Goal: Task Accomplishment & Management: Complete application form

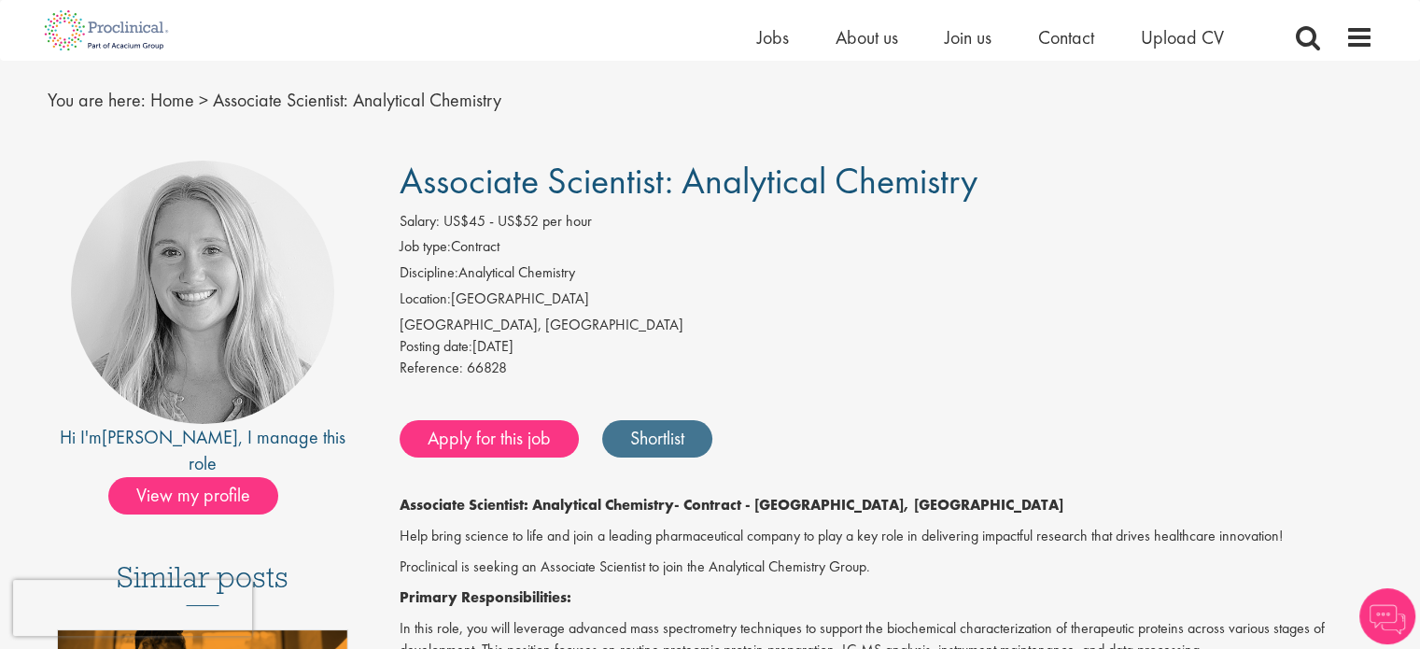
scroll to position [93, 0]
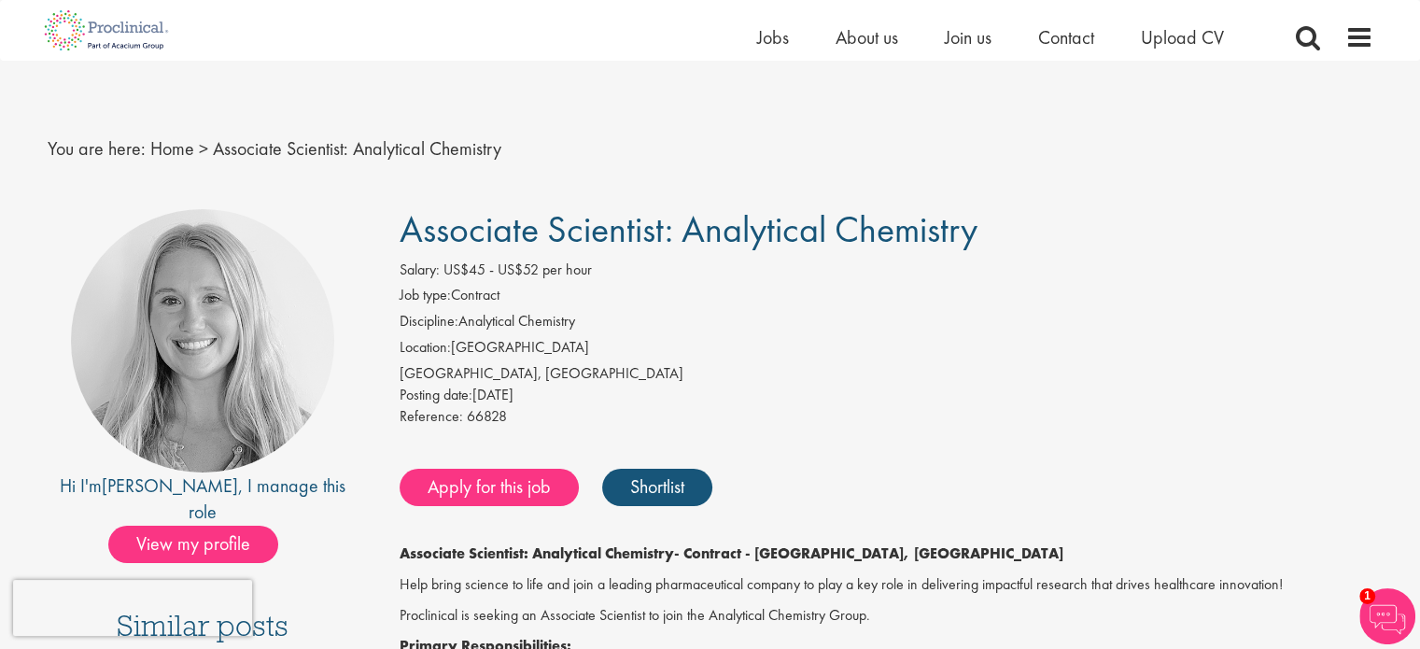
scroll to position [187, 0]
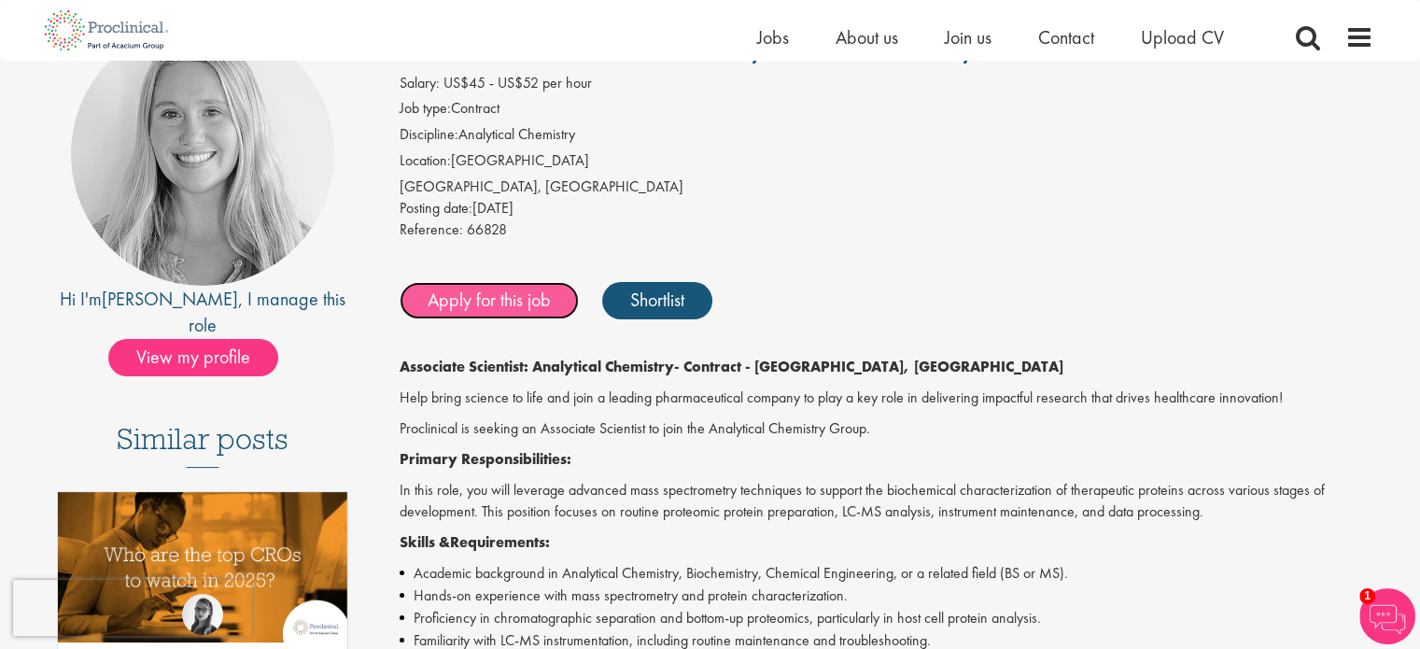
click at [460, 302] on link "Apply for this job" at bounding box center [489, 300] width 179 height 37
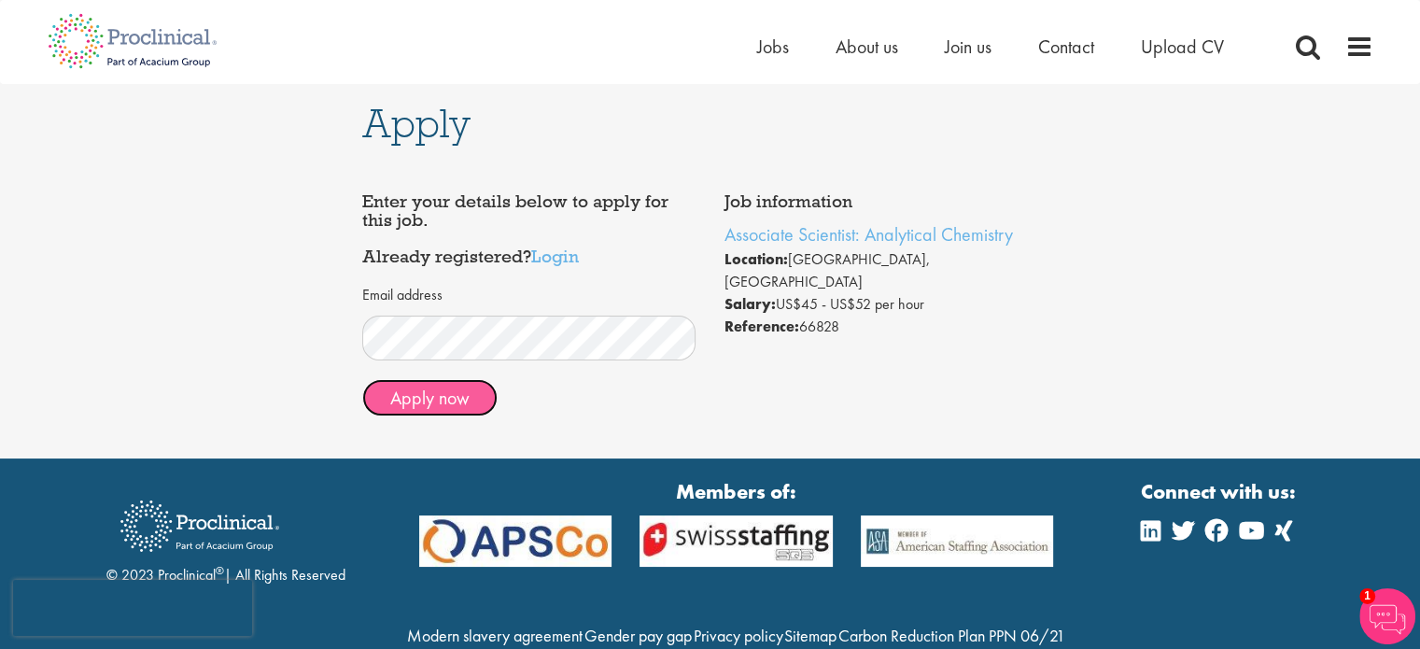
click at [451, 405] on button "Apply now" at bounding box center [429, 397] width 135 height 37
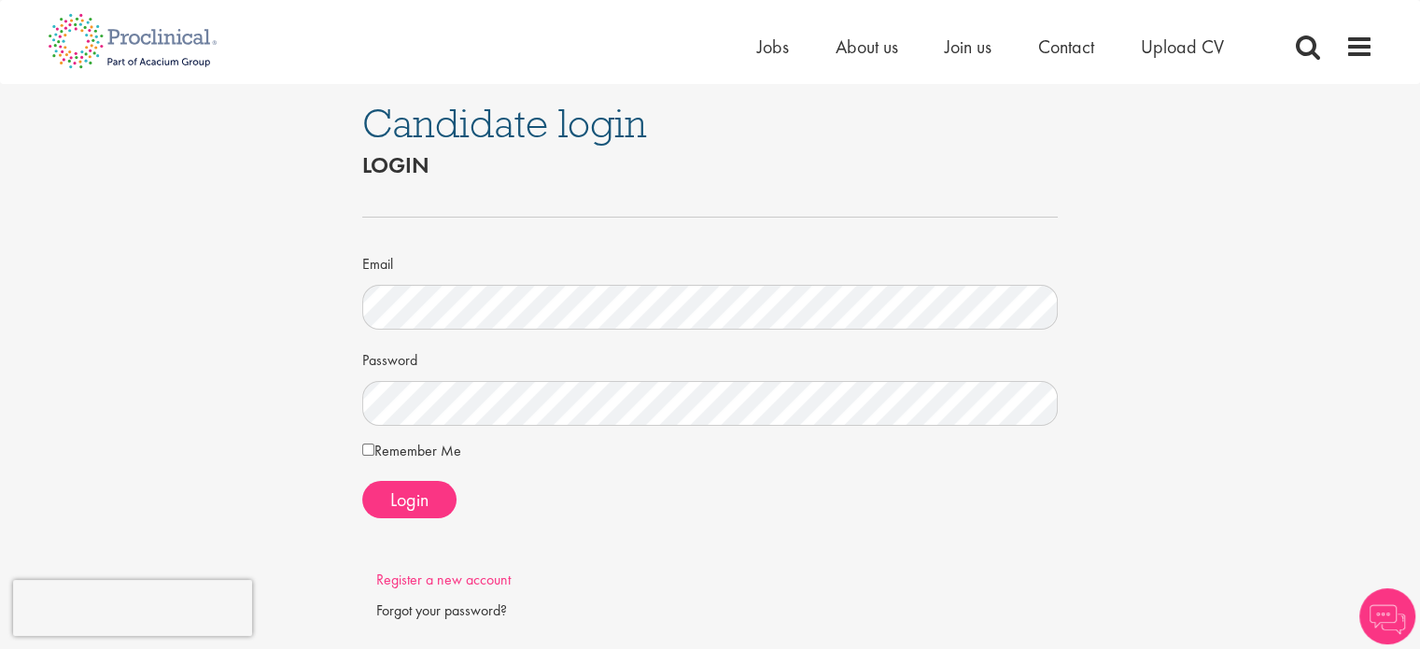
scroll to position [187, 0]
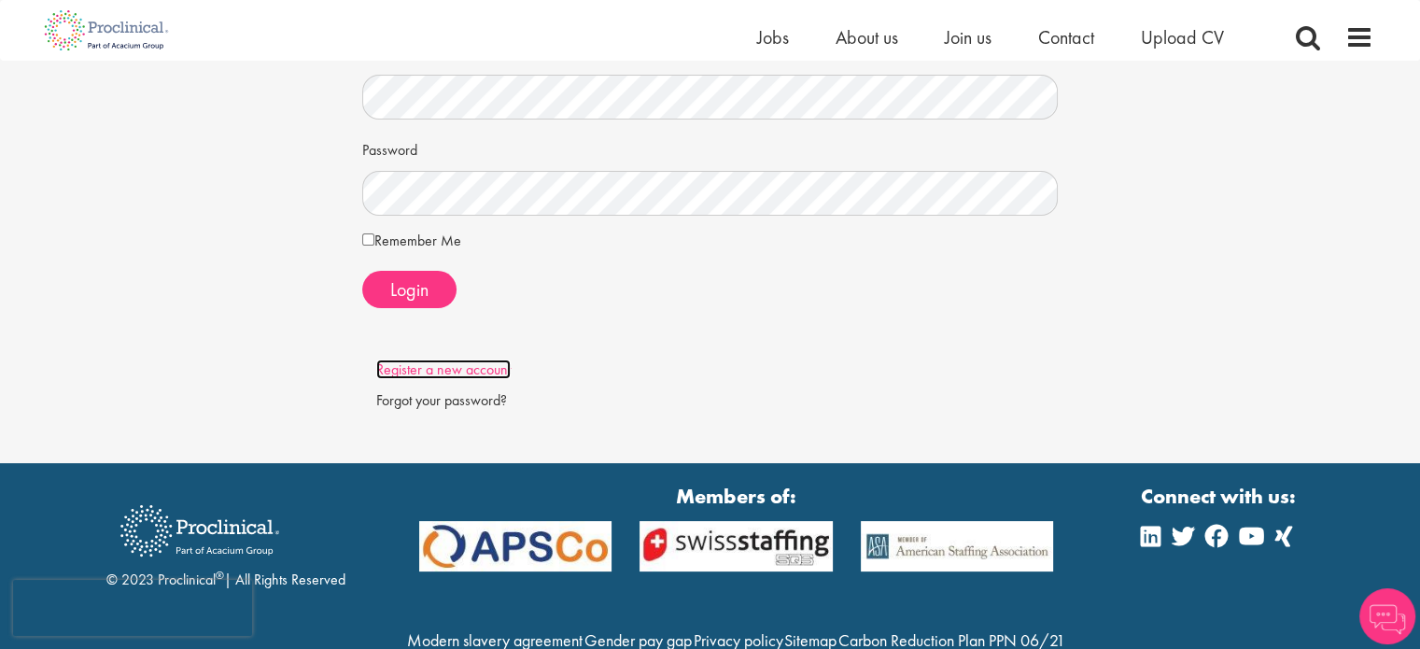
click at [474, 363] on link "Register a new account" at bounding box center [443, 369] width 134 height 20
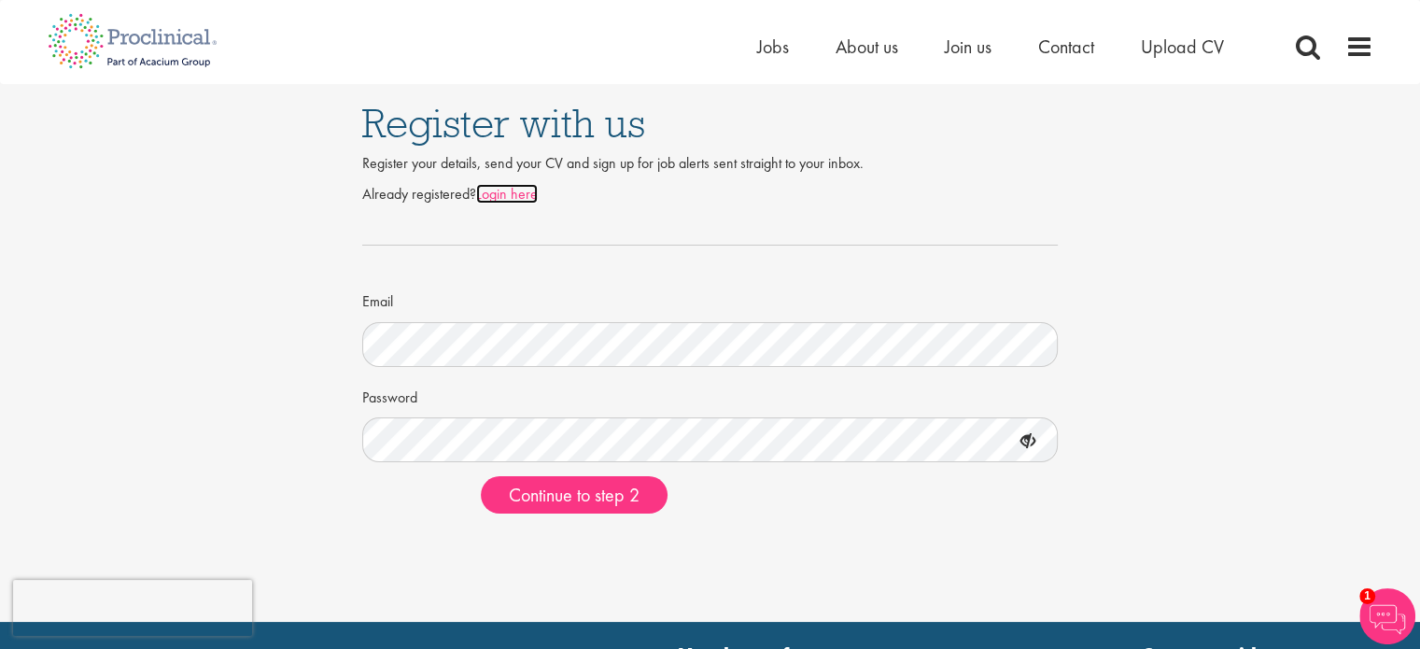
click at [523, 190] on link "Login here" at bounding box center [507, 194] width 62 height 20
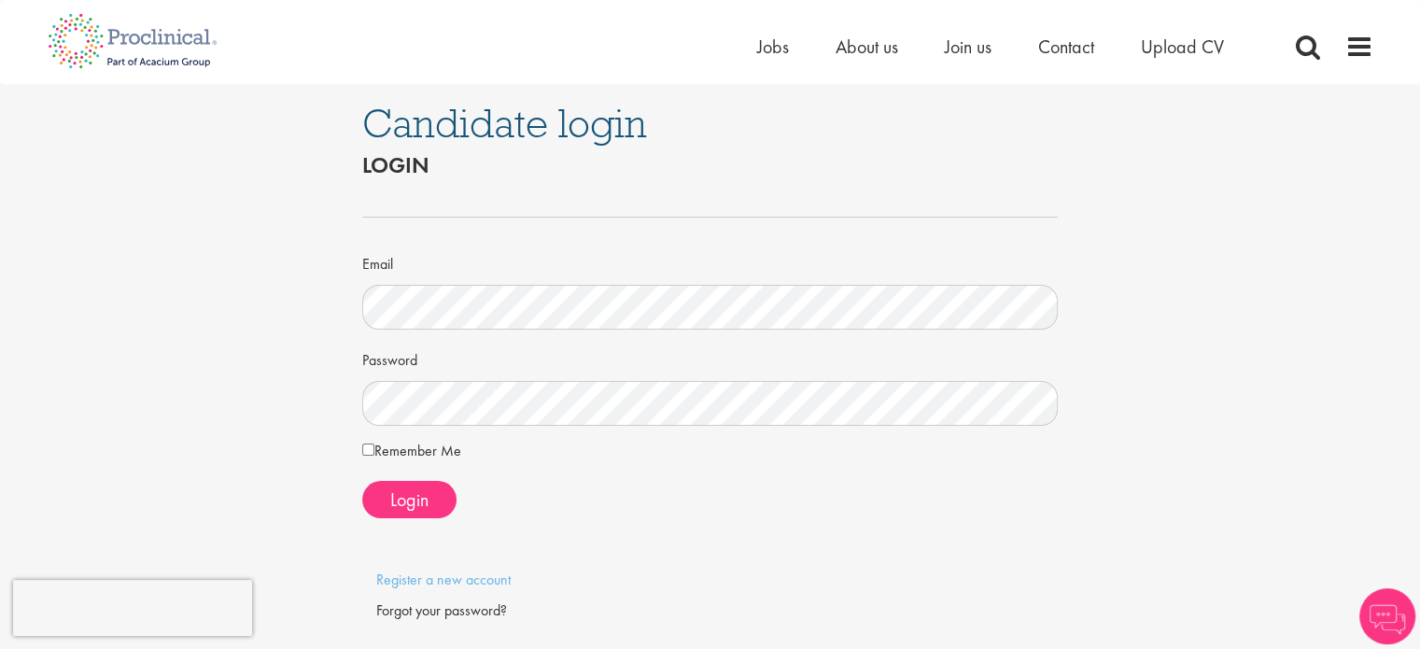
click at [492, 281] on div "Email" at bounding box center [710, 288] width 696 height 82
click at [437, 505] on button "Login" at bounding box center [409, 499] width 94 height 37
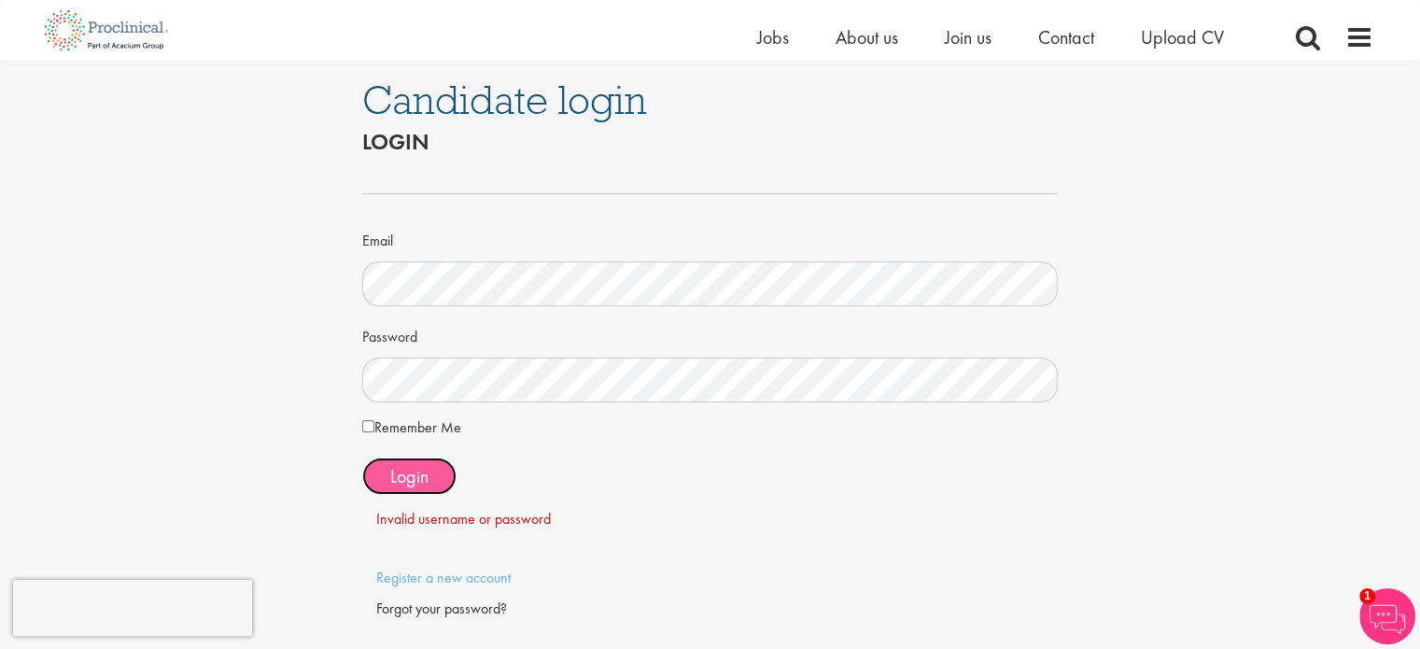
scroll to position [118, 0]
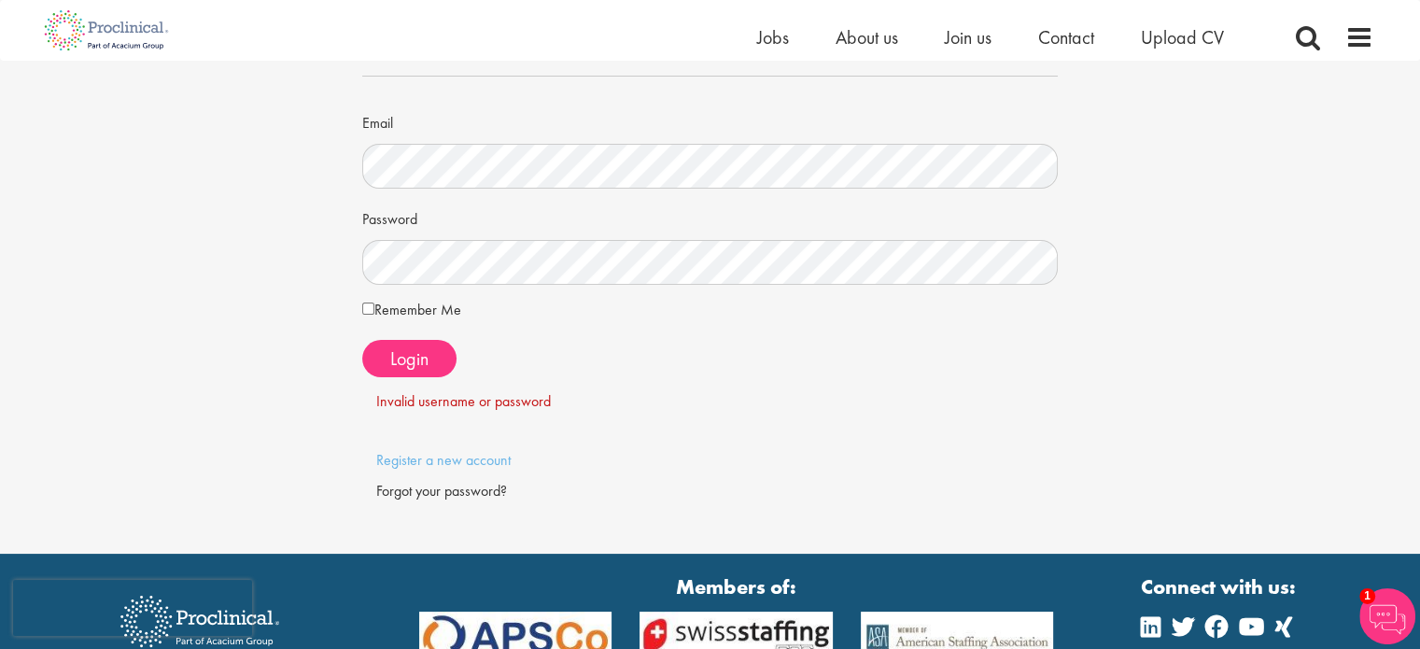
click at [459, 471] on div "Register a new account" at bounding box center [710, 465] width 696 height 31
click at [463, 456] on link "Register a new account" at bounding box center [443, 460] width 134 height 20
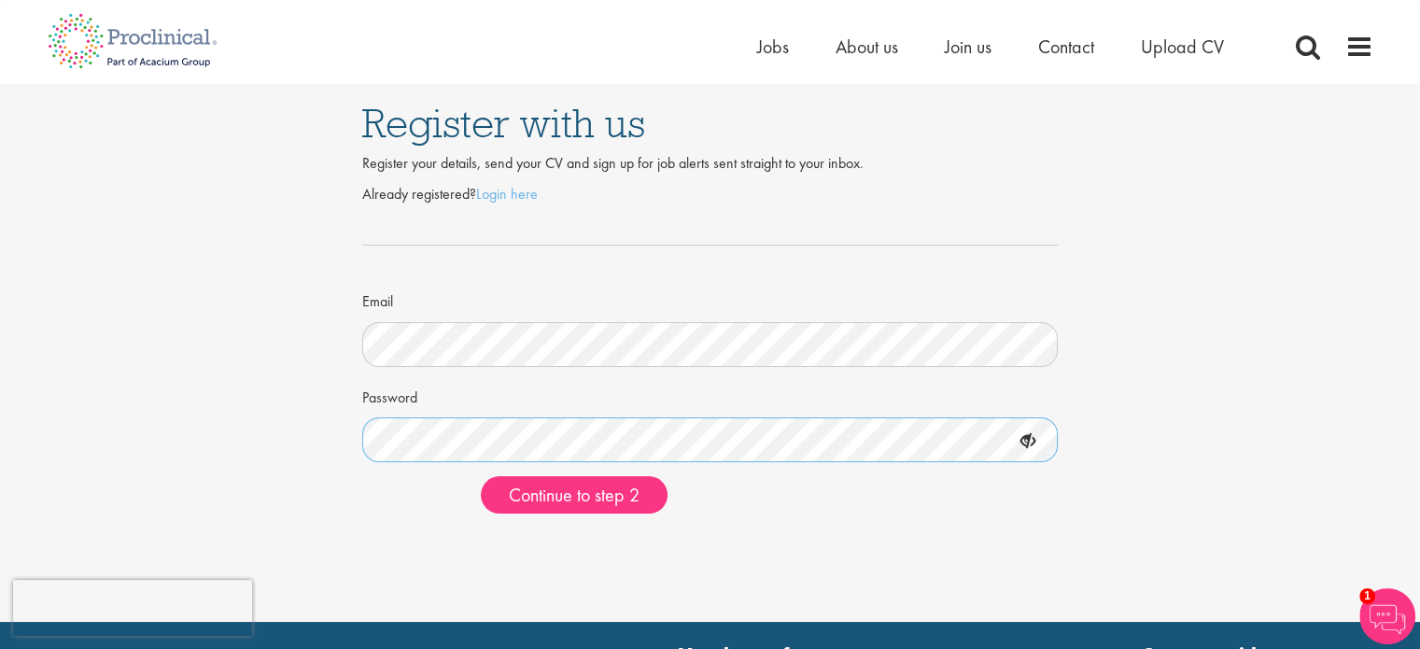
click at [481, 476] on button "Continue to step 2" at bounding box center [574, 494] width 187 height 37
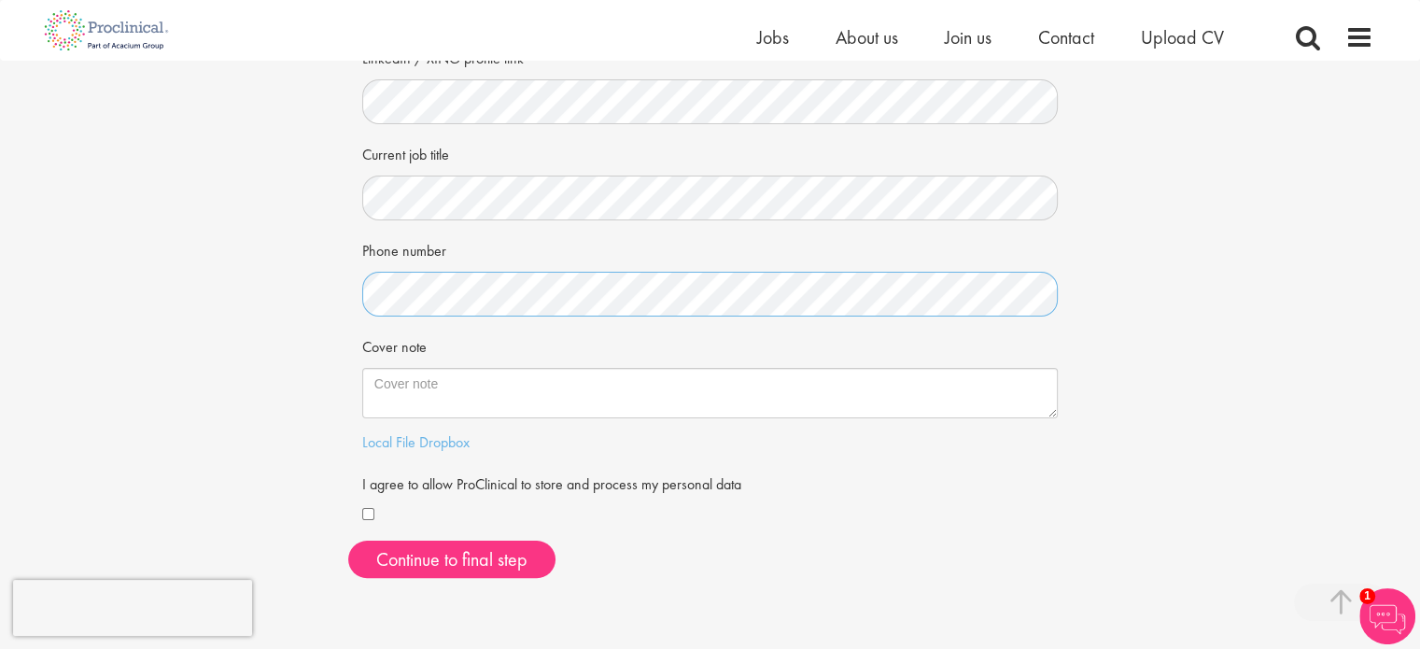
scroll to position [280, 0]
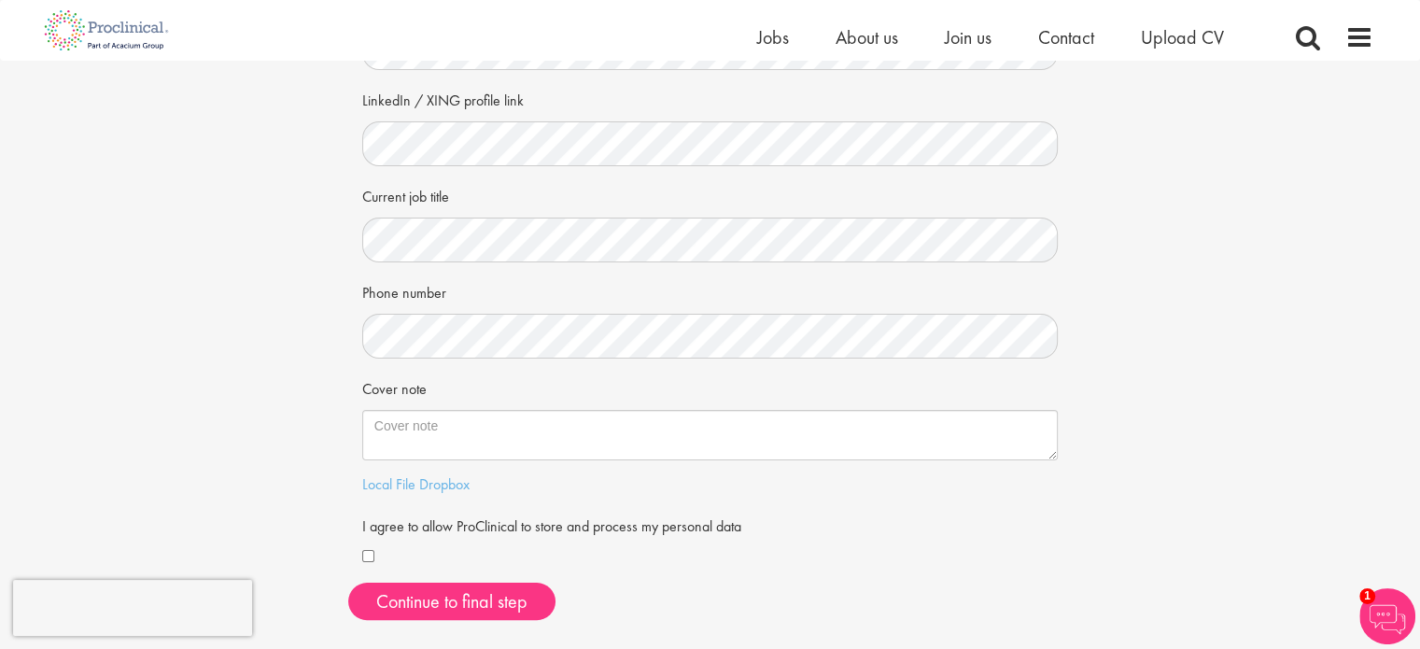
click at [82, 290] on div "Your personal details Please give us a few more details, which will help us fin…" at bounding box center [710, 208] width 1448 height 854
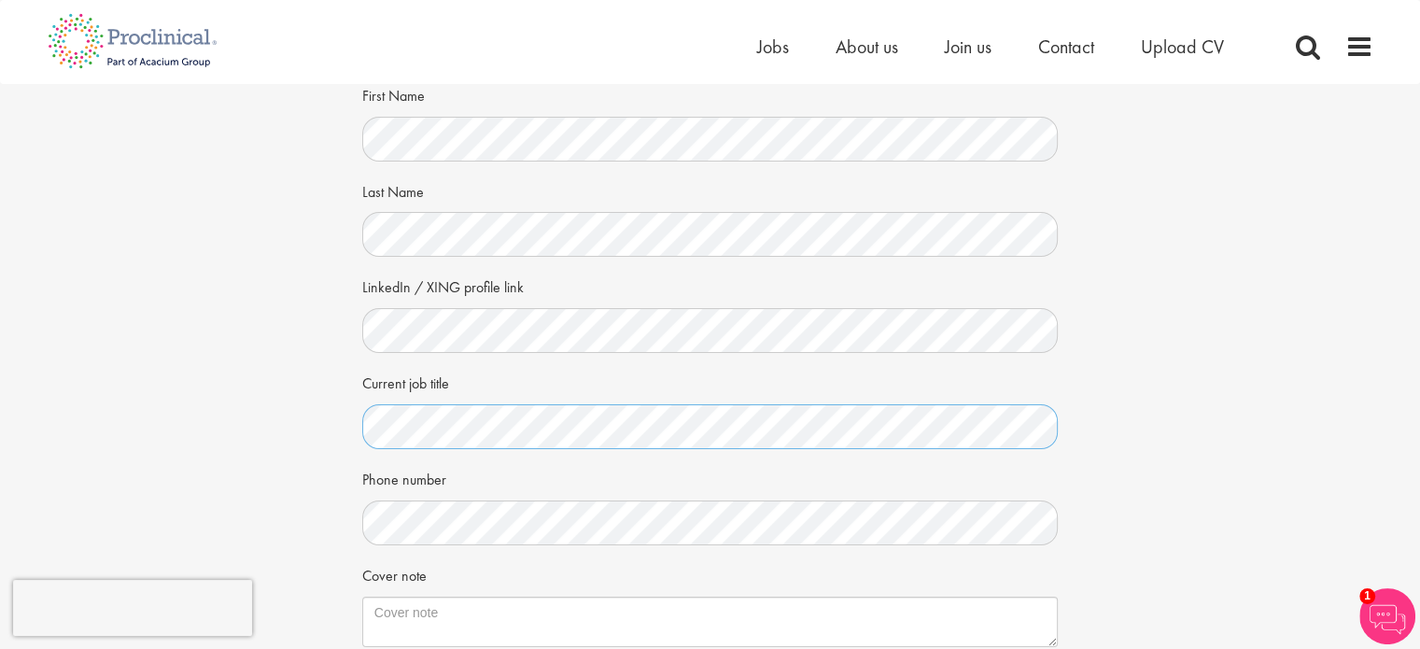
scroll to position [0, 0]
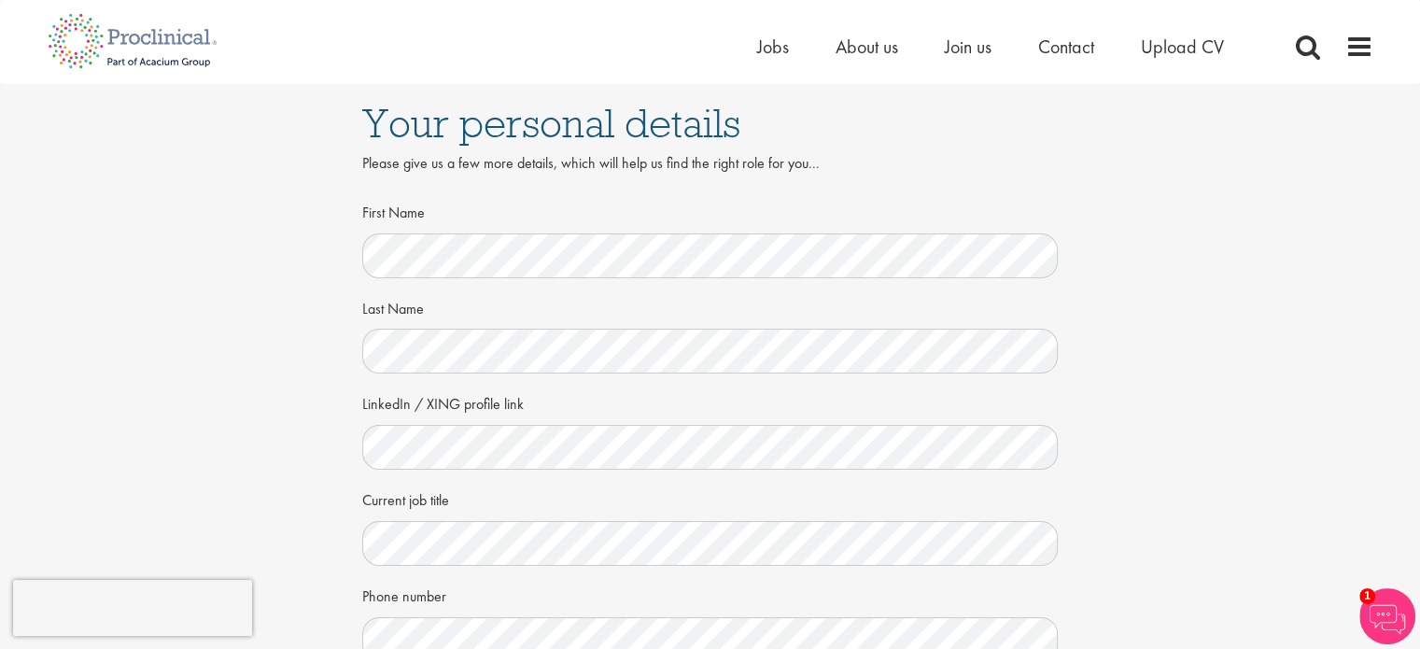
click at [274, 473] on div "Your personal details Please give us a few more details, which will help us fin…" at bounding box center [710, 511] width 1448 height 854
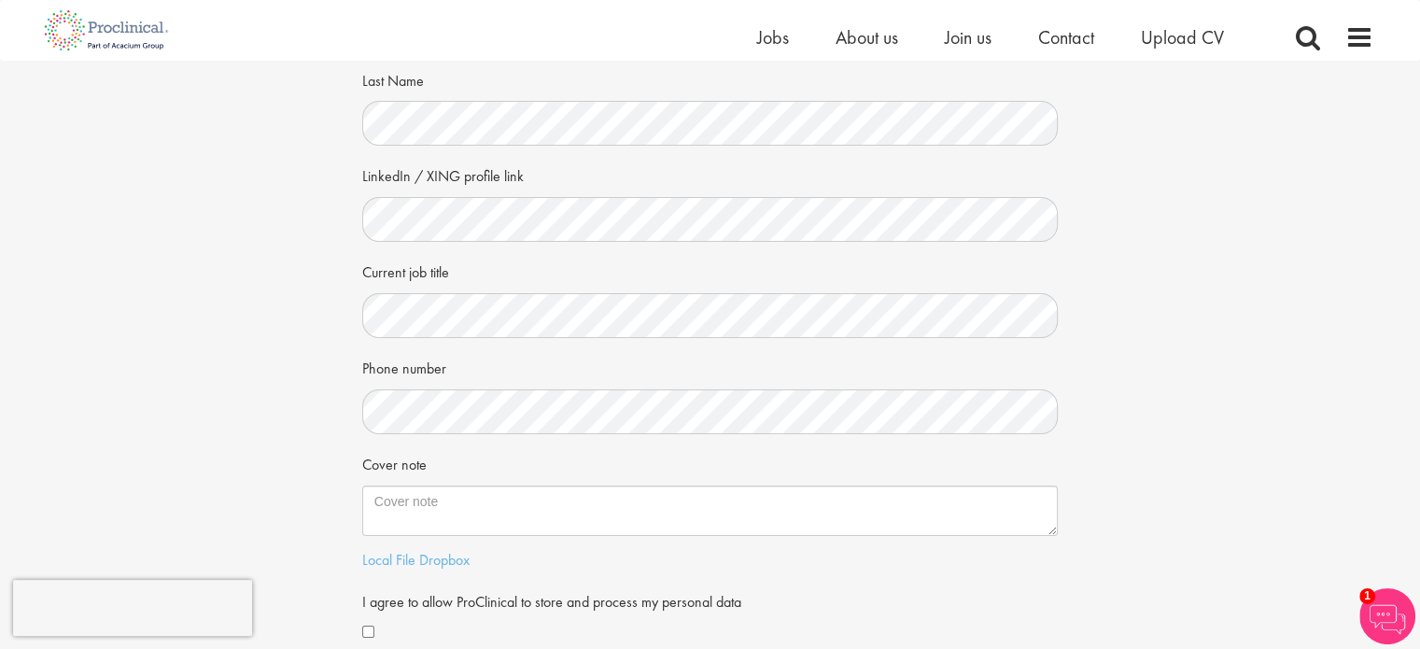
scroll to position [280, 0]
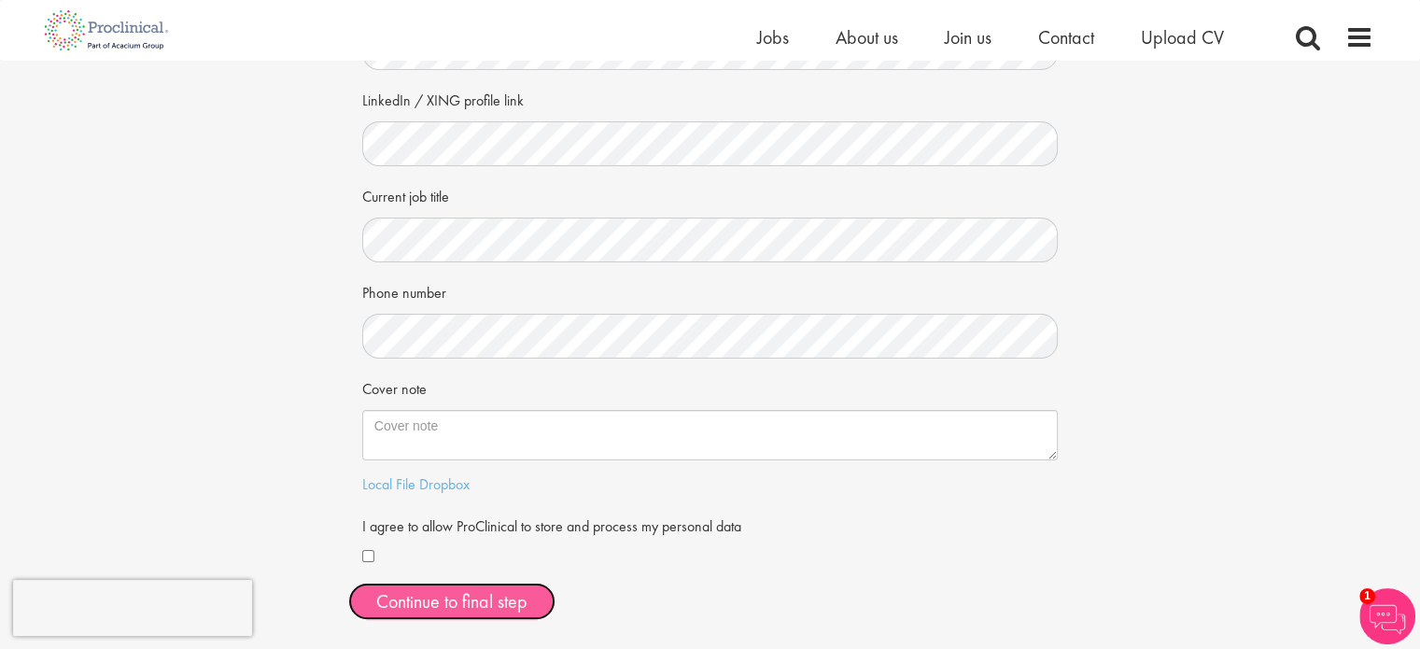
click at [463, 597] on button "Continue to final step" at bounding box center [451, 601] width 207 height 37
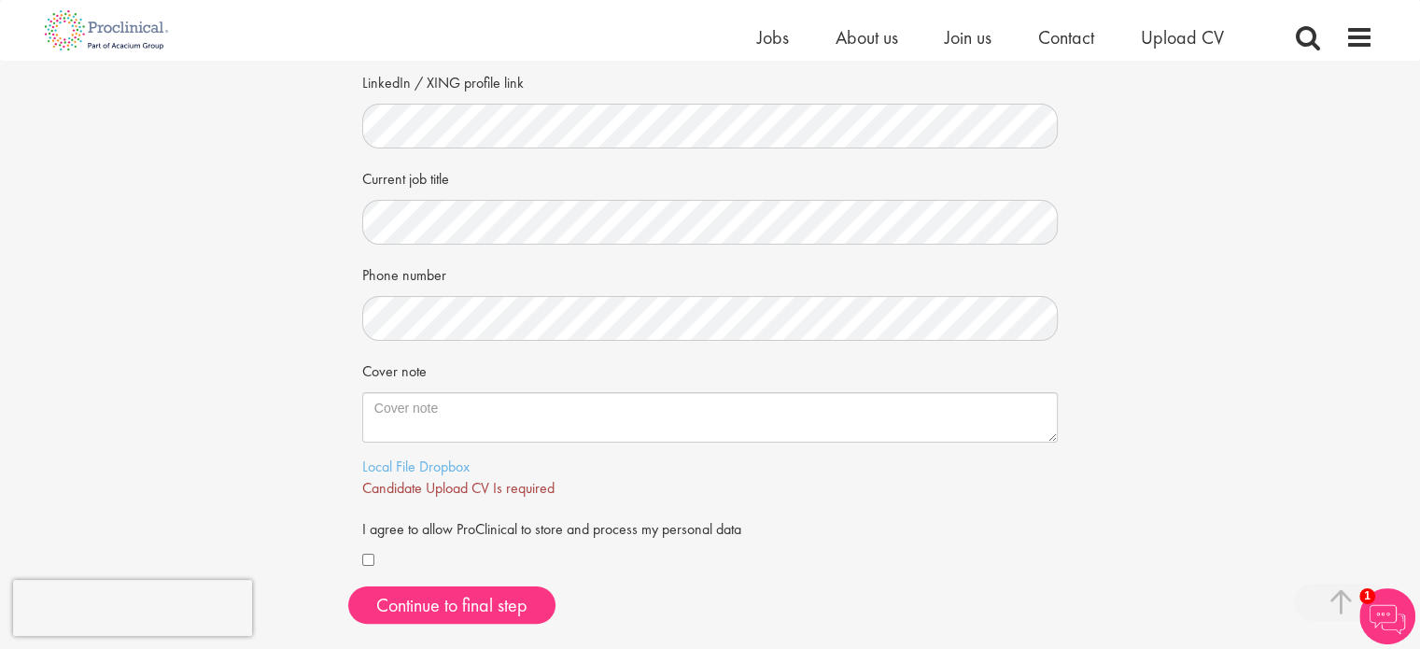
scroll to position [187, 0]
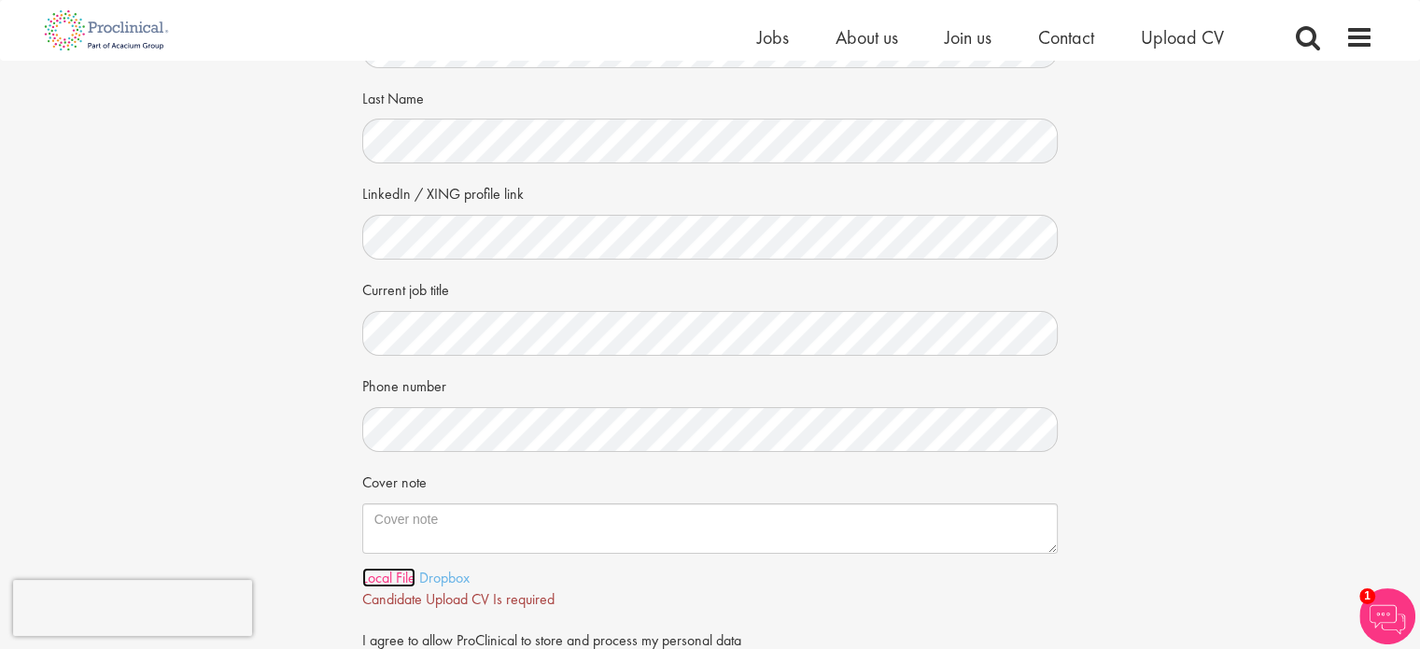
click at [388, 574] on link "Local File" at bounding box center [388, 578] width 53 height 20
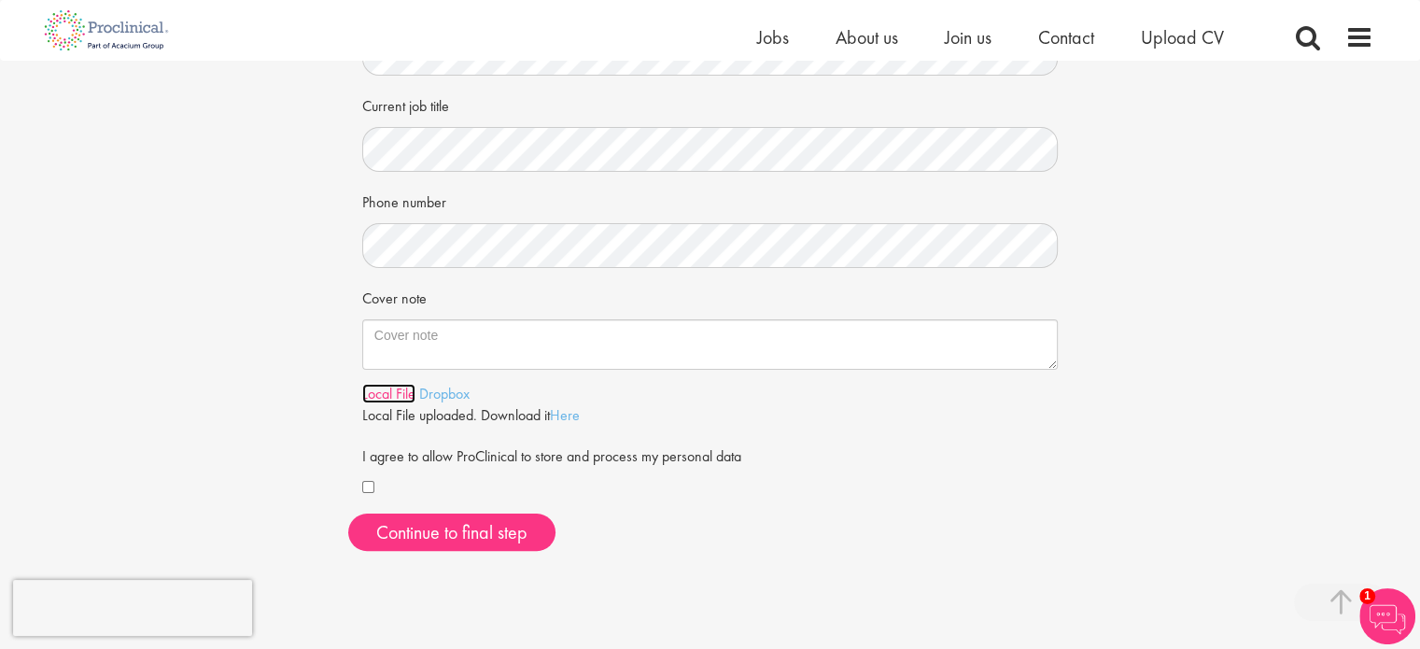
scroll to position [373, 0]
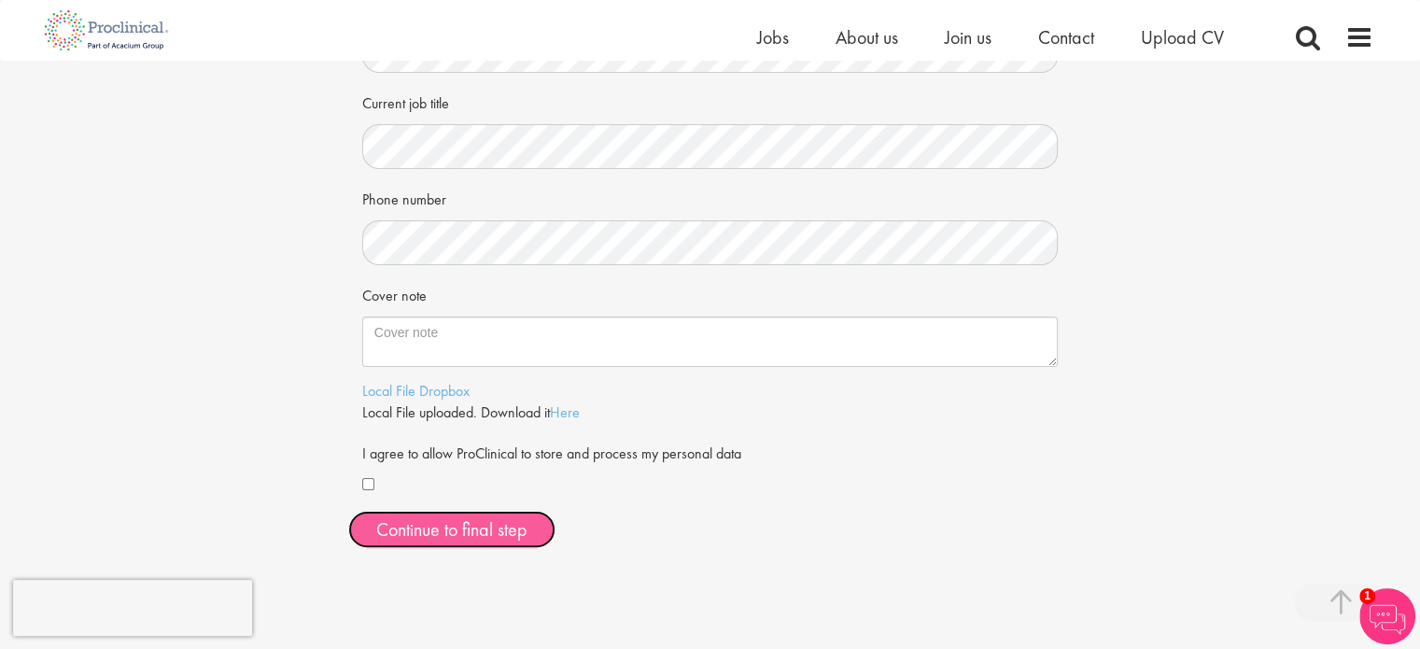
click at [531, 518] on button "Continue to final step" at bounding box center [451, 529] width 207 height 37
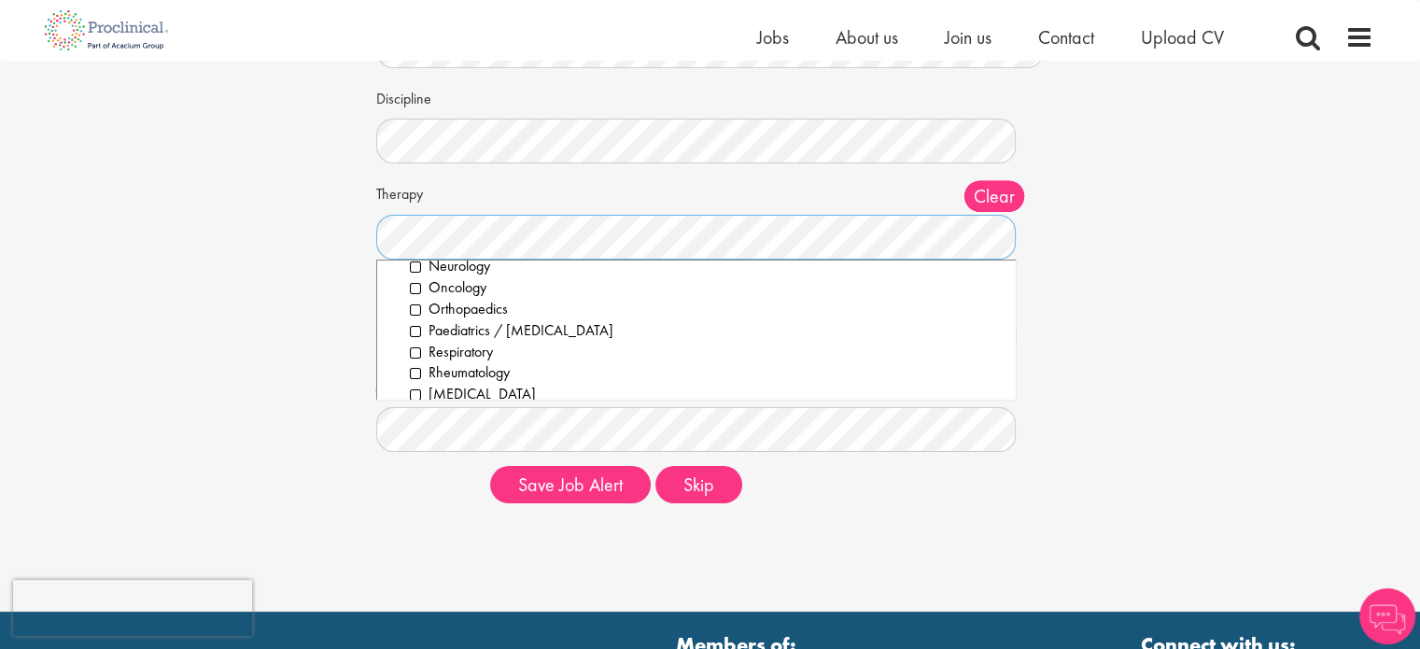
scroll to position [370, 0]
click at [281, 284] on div "Set up a job alert Tell us what sort of job you are looking for and we will sen…" at bounding box center [710, 196] width 1448 height 644
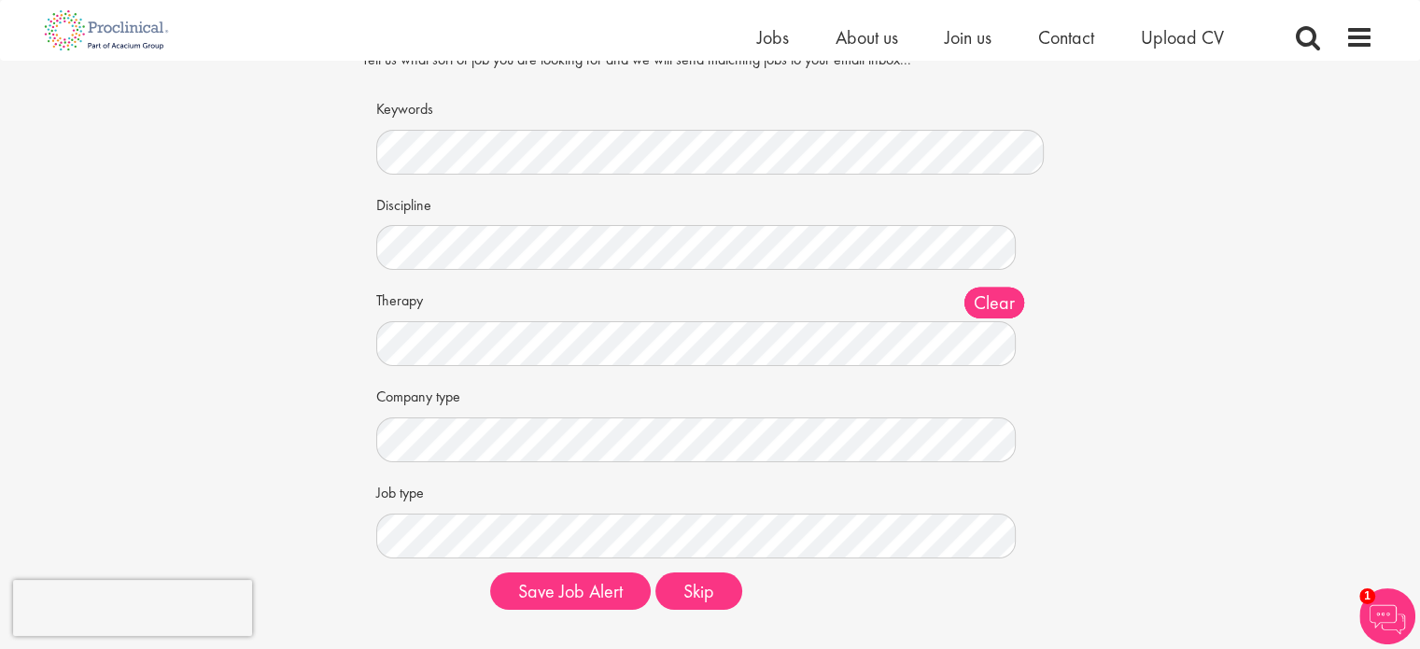
scroll to position [0, 0]
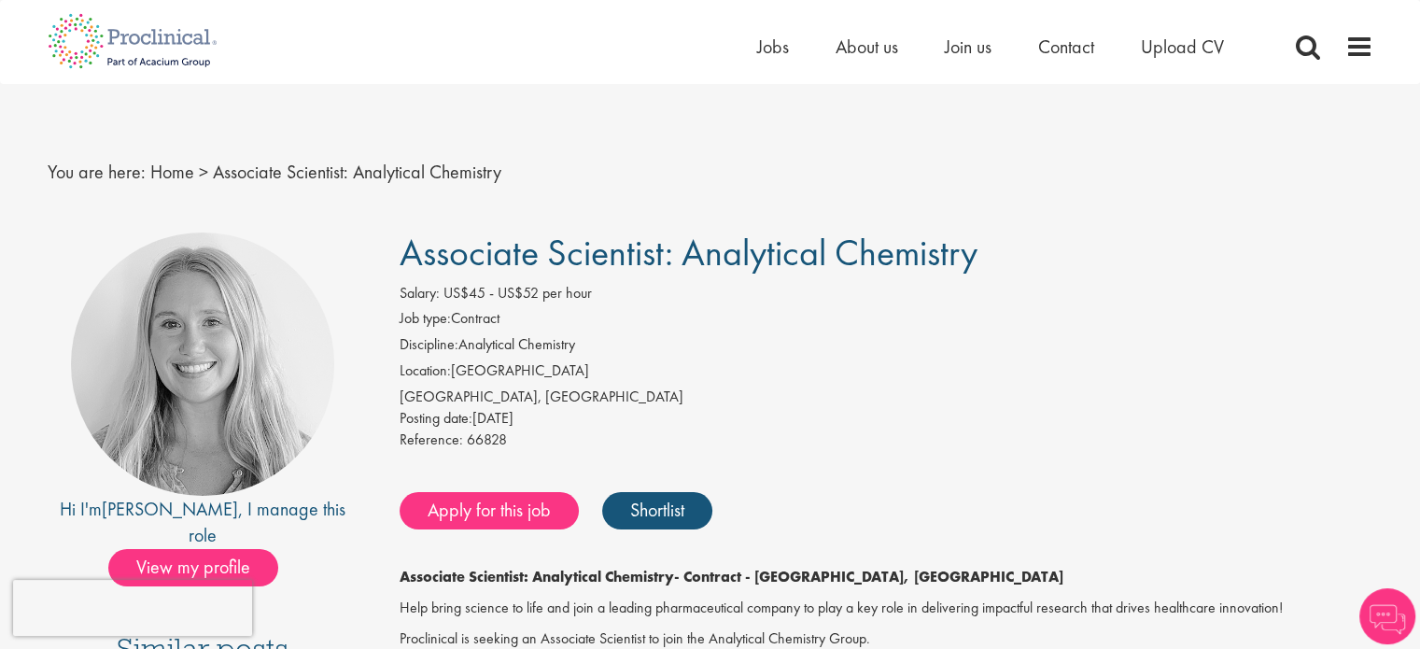
click at [757, 61] on div "Home Jobs About us Join us Contact Upload CV" at bounding box center [1013, 51] width 513 height 37
click at [765, 51] on span "Jobs" at bounding box center [773, 47] width 32 height 24
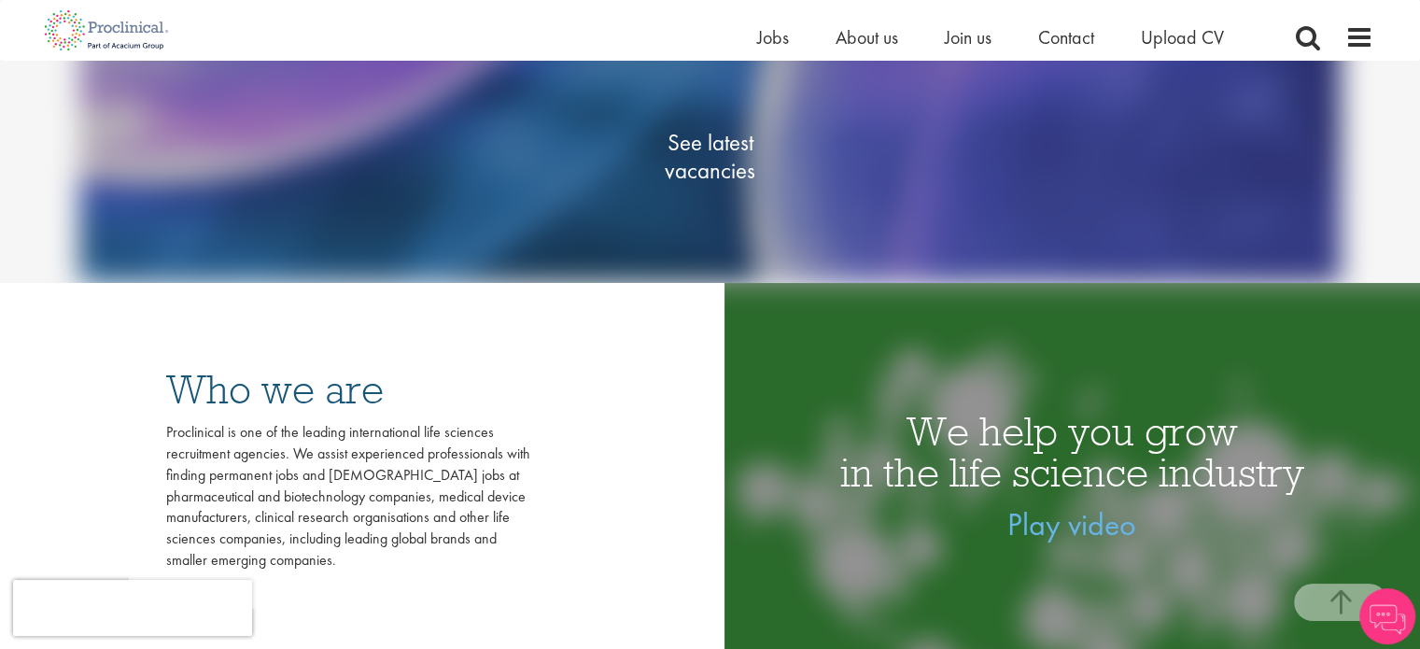
scroll to position [187, 0]
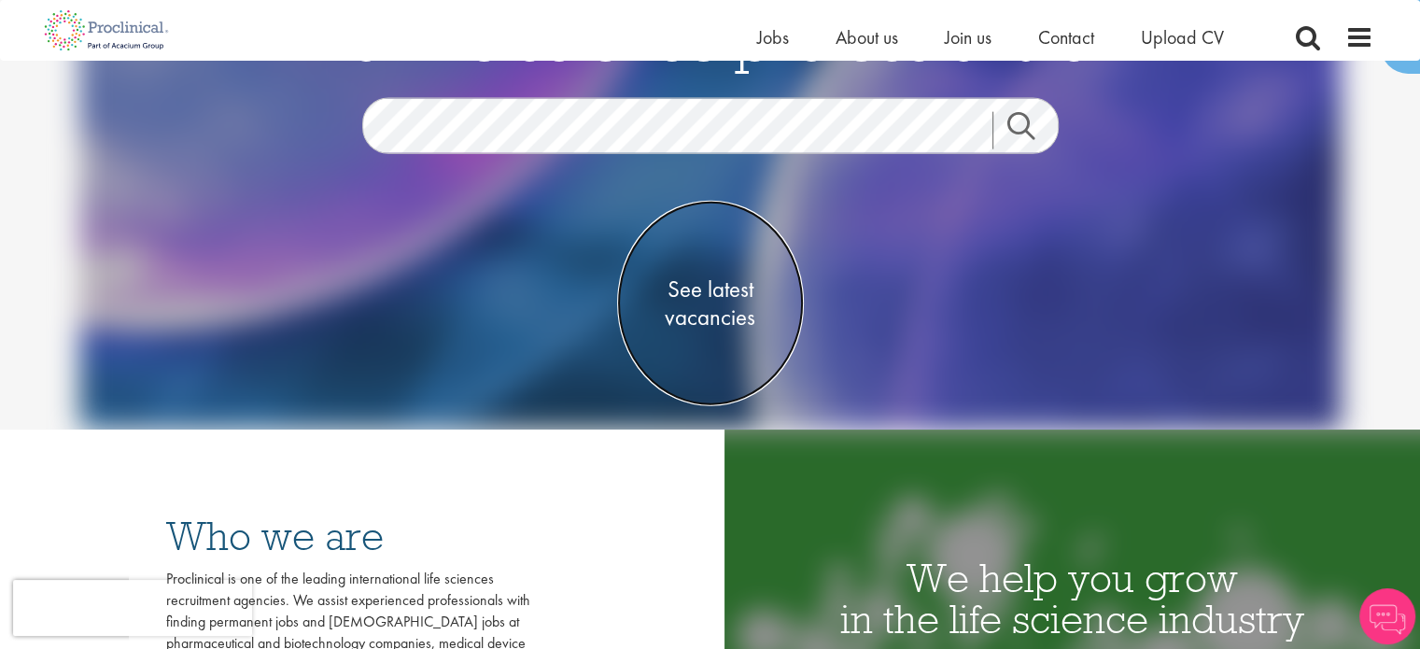
click at [721, 287] on span "See latest vacancies" at bounding box center [710, 303] width 187 height 56
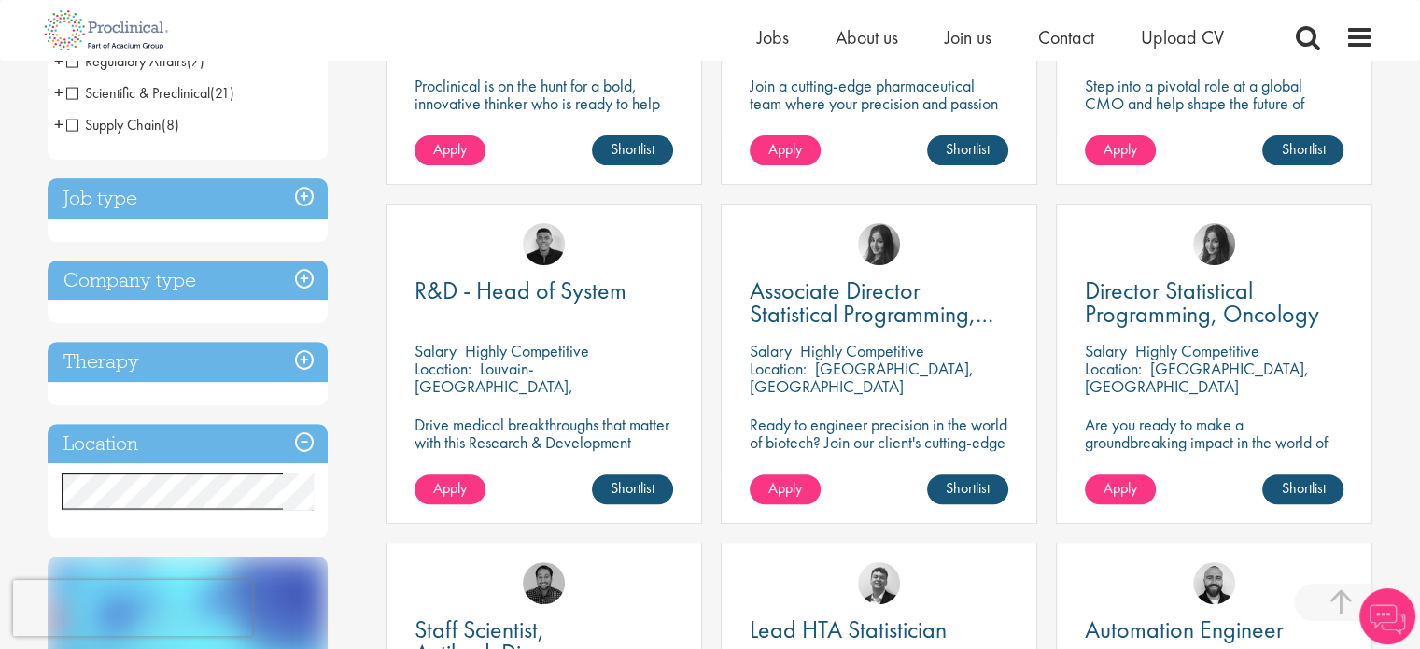
scroll to position [560, 0]
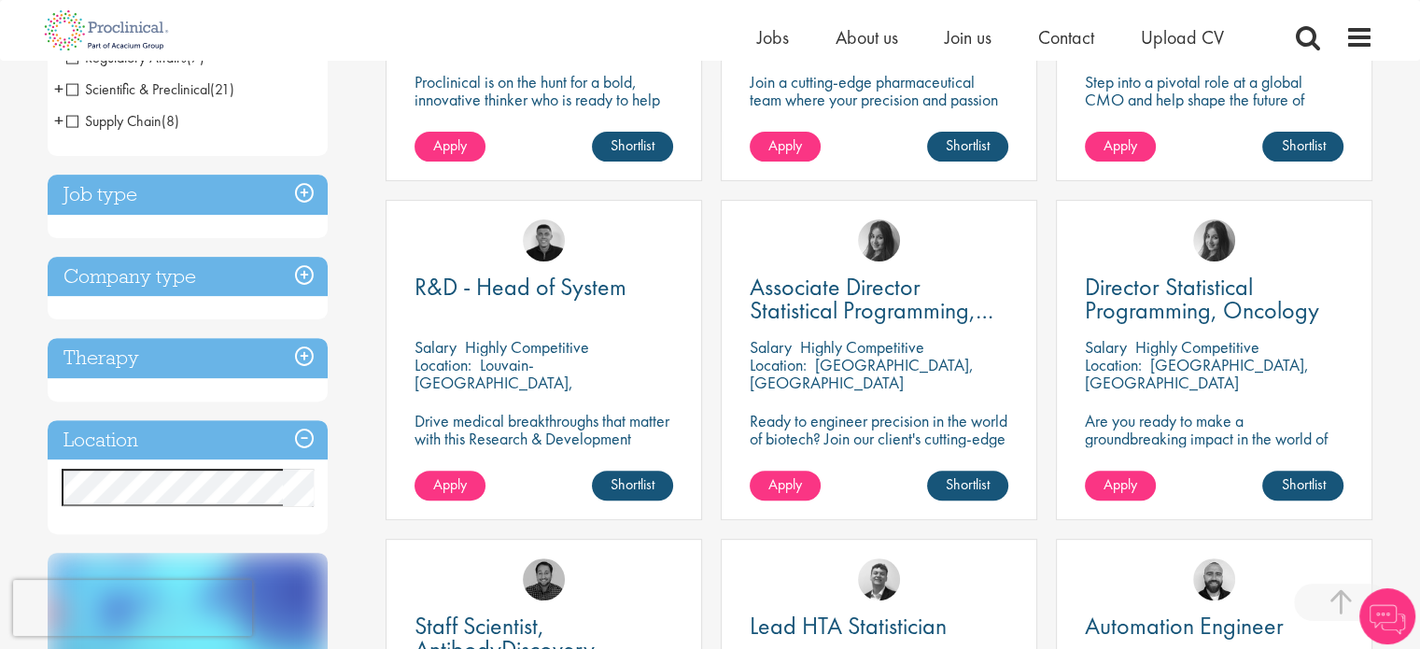
click at [190, 435] on h3 "Location" at bounding box center [188, 440] width 280 height 40
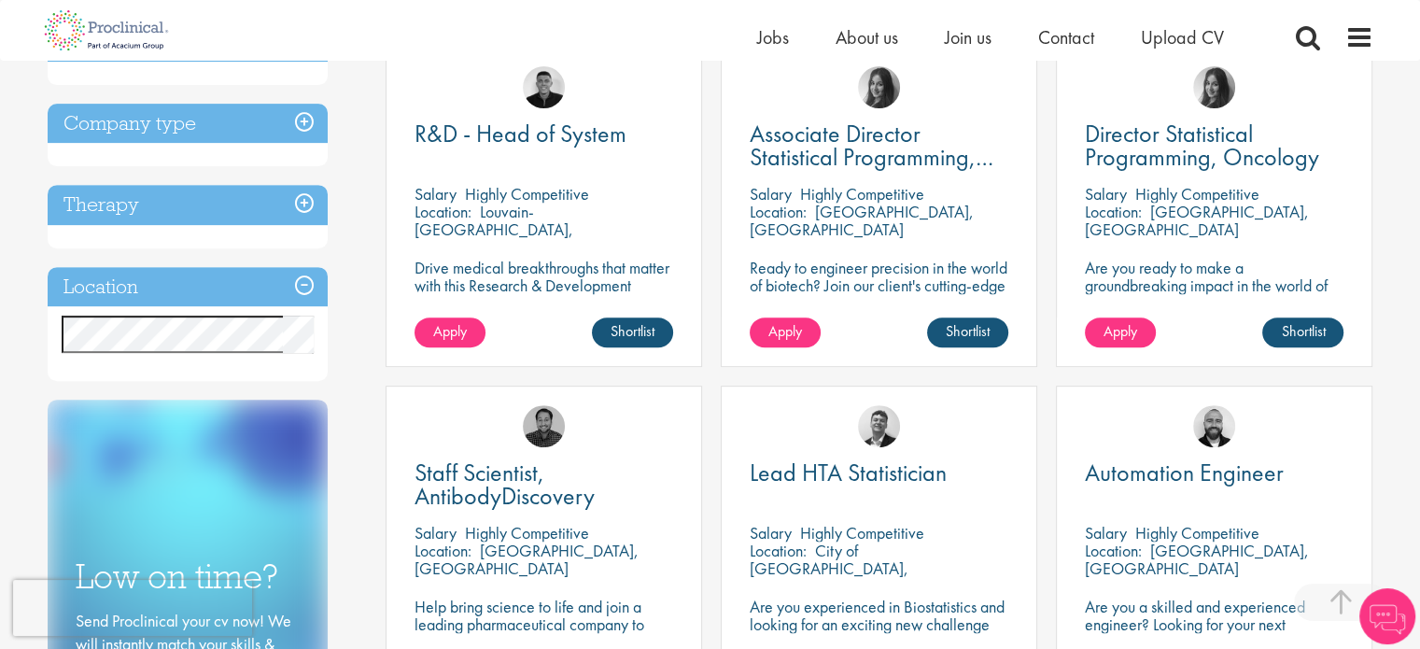
scroll to position [747, 0]
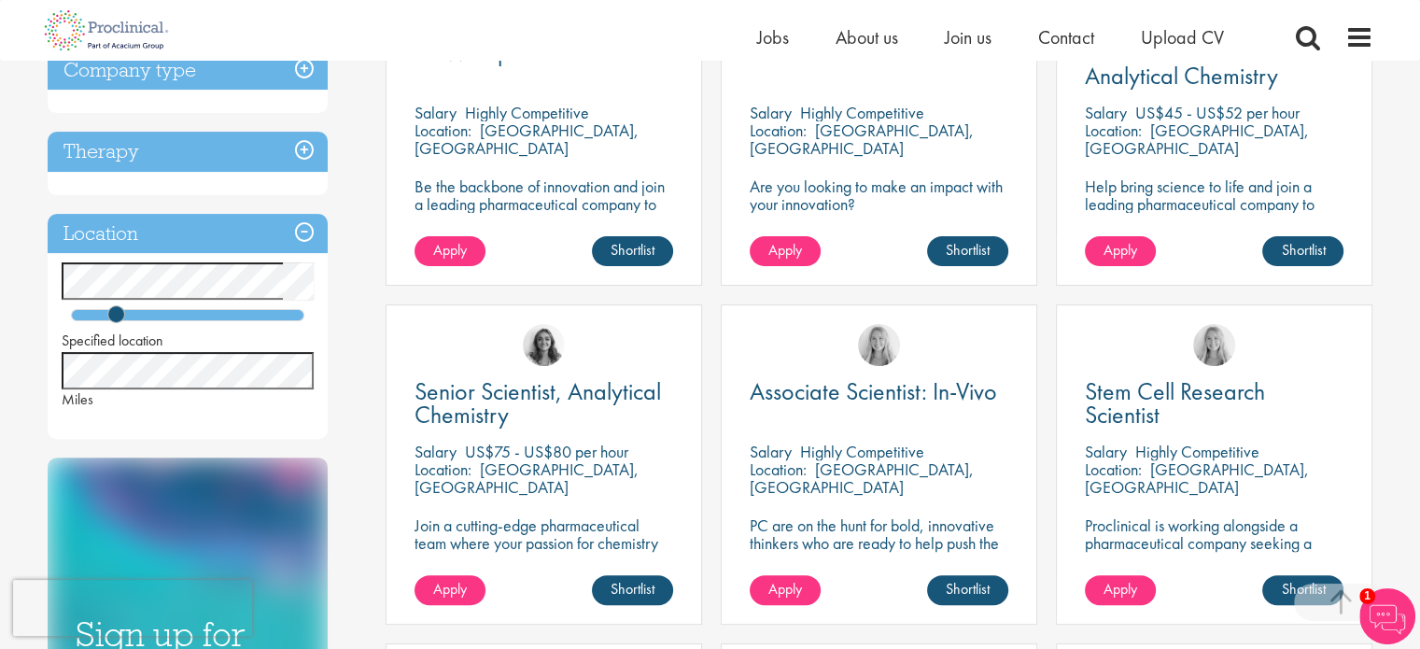
scroll to position [280, 0]
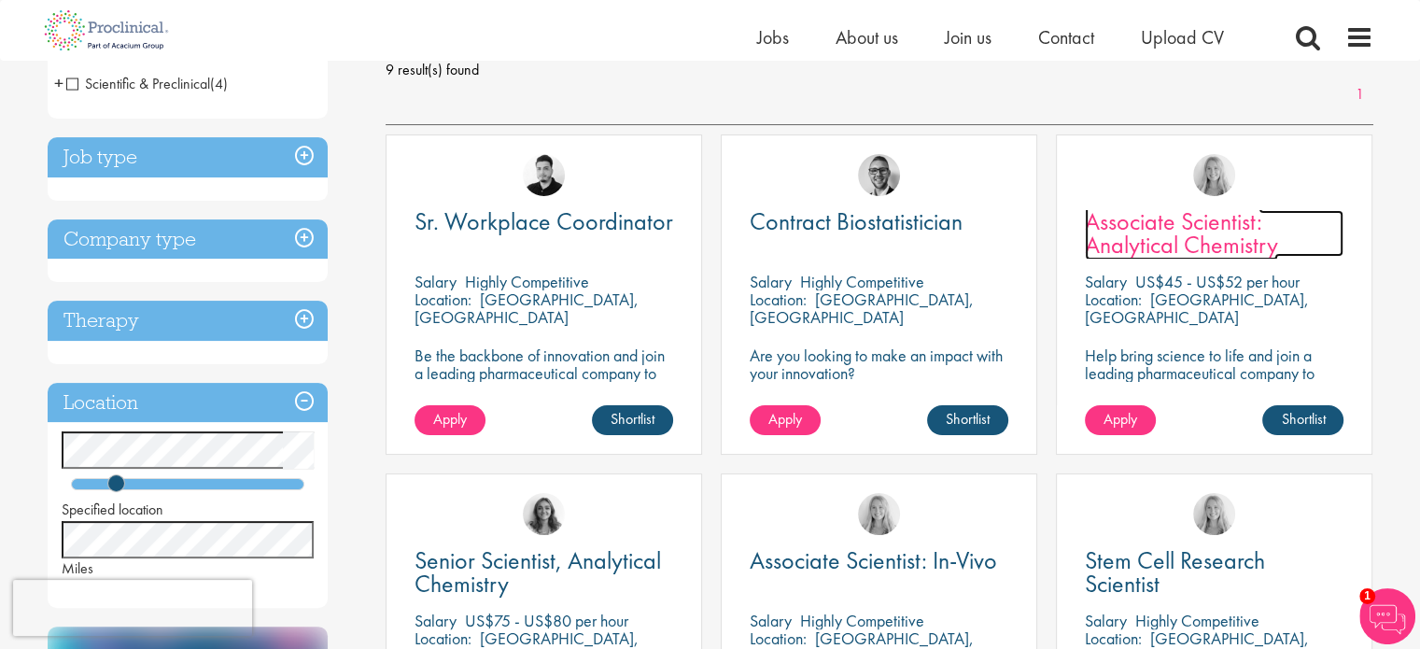
click at [1186, 247] on span "Associate Scientist: Analytical Chemistry" at bounding box center [1181, 232] width 193 height 55
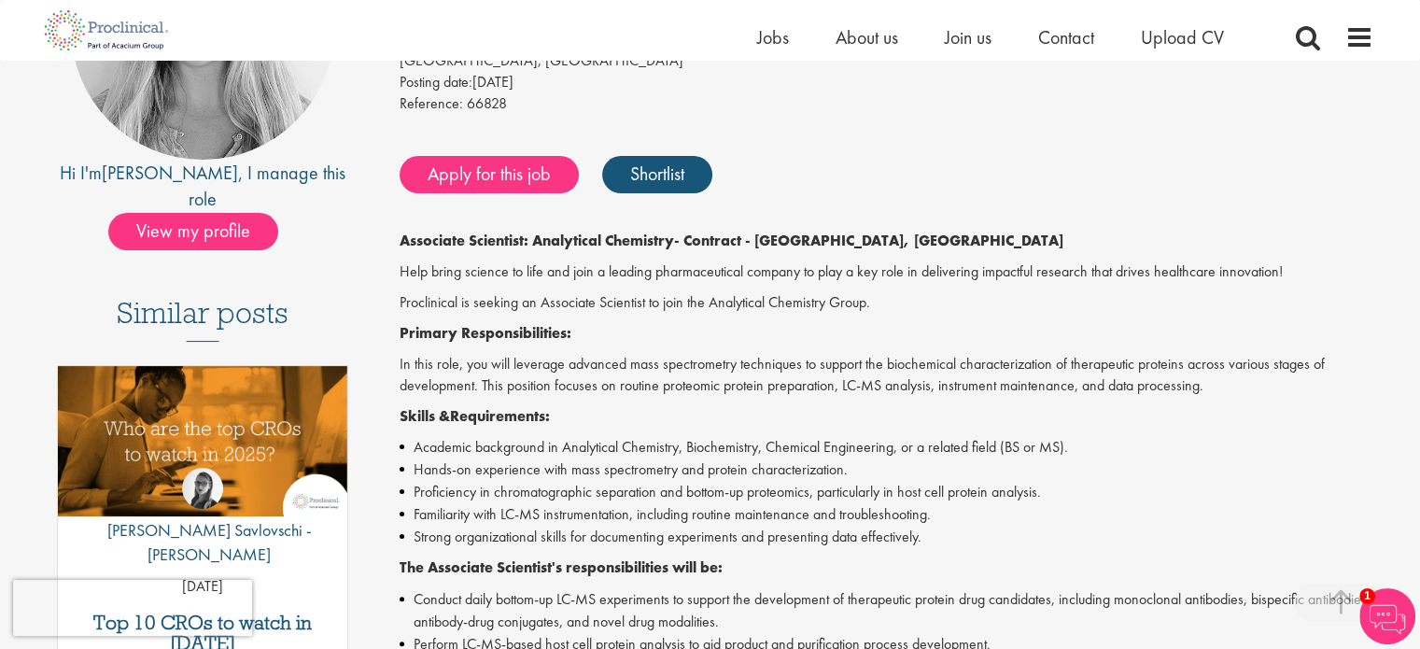
scroll to position [280, 0]
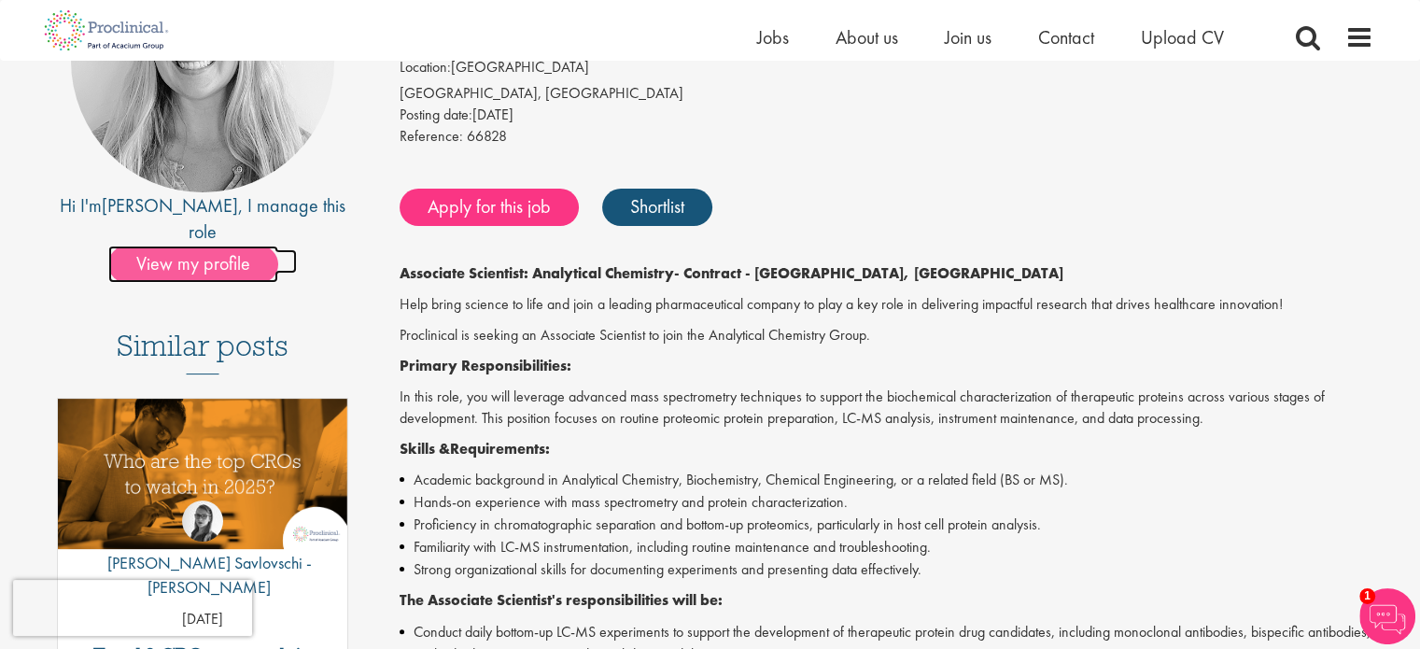
click at [205, 246] on span "View my profile" at bounding box center [193, 264] width 170 height 37
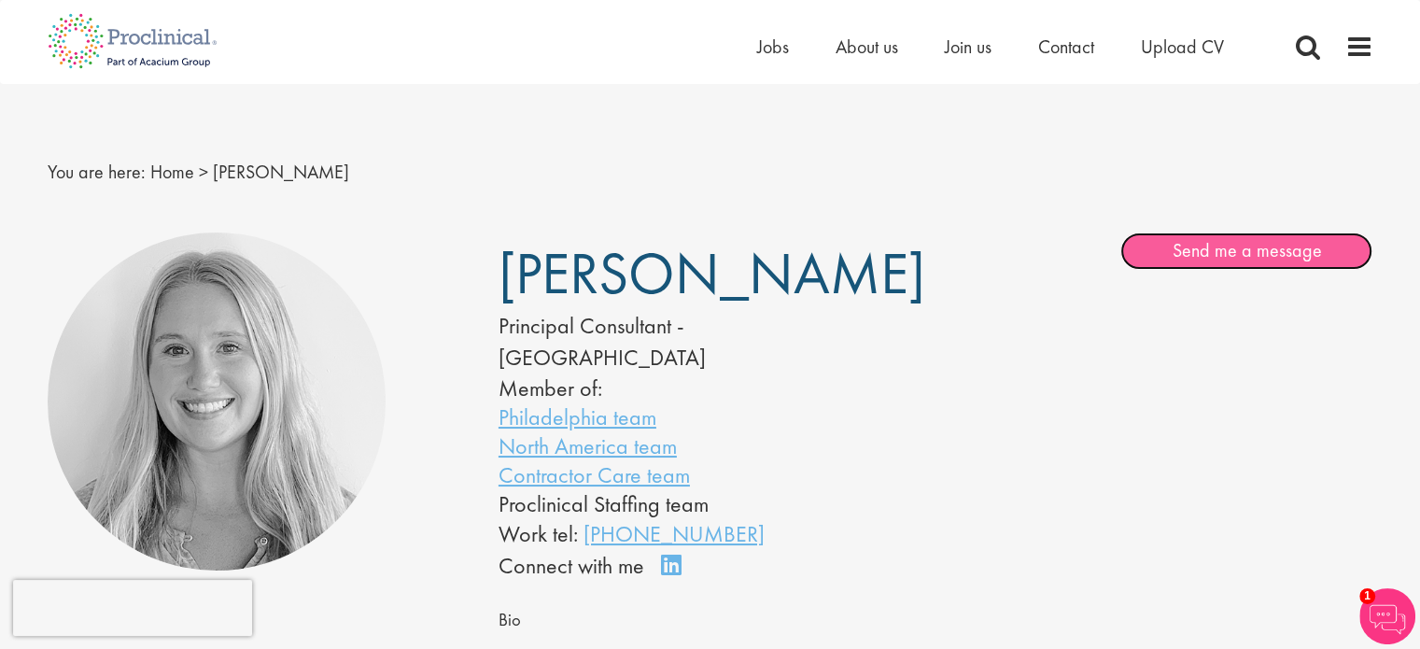
click at [1322, 251] on link "Send me a message" at bounding box center [1246, 250] width 252 height 37
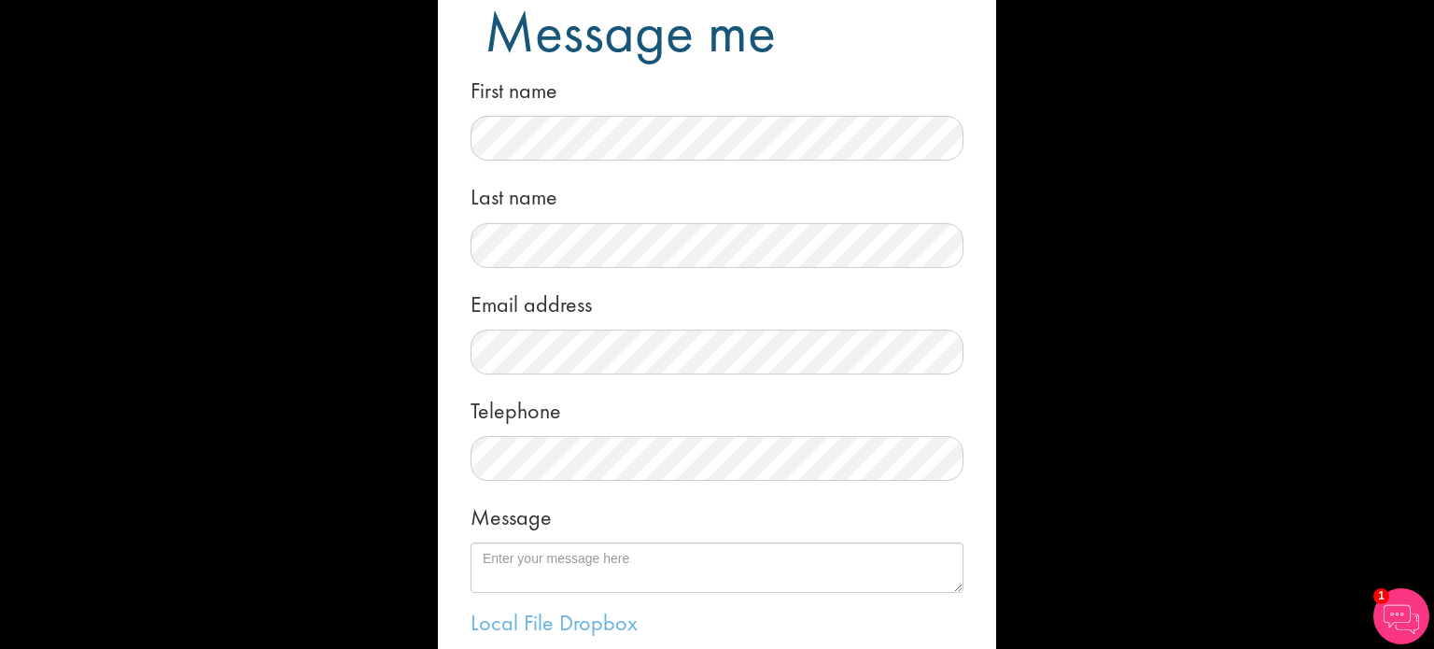
scroll to position [187, 0]
